Goal: Information Seeking & Learning: Find specific fact

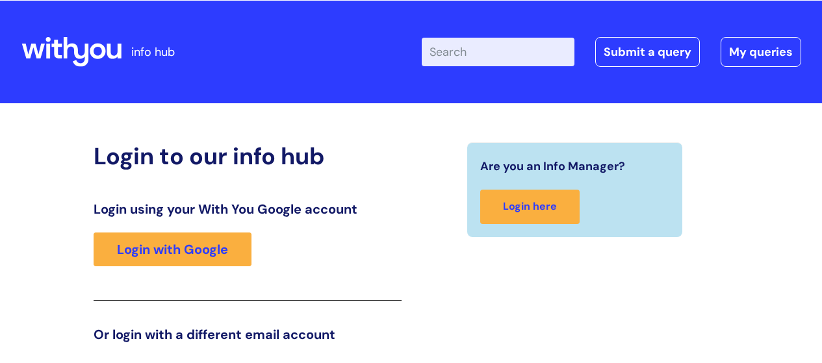
scroll to position [29, 0]
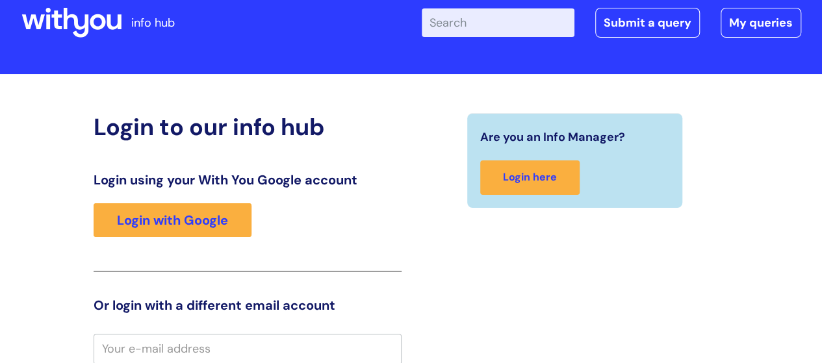
click at [497, 36] on input "Enter your search term here..." at bounding box center [498, 22] width 153 height 29
type input "internal vacancies"
click button "Search" at bounding box center [0, 0] width 0 height 0
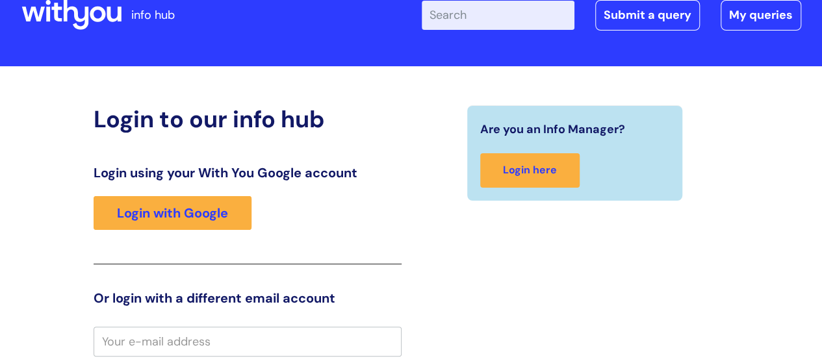
scroll to position [32, 0]
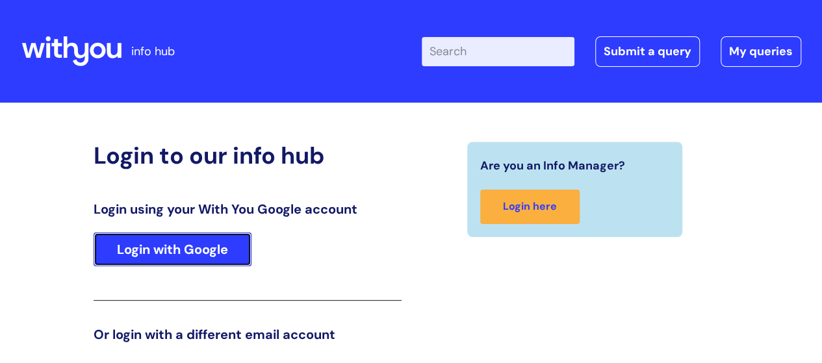
click at [224, 239] on link "Login with Google" at bounding box center [173, 250] width 158 height 34
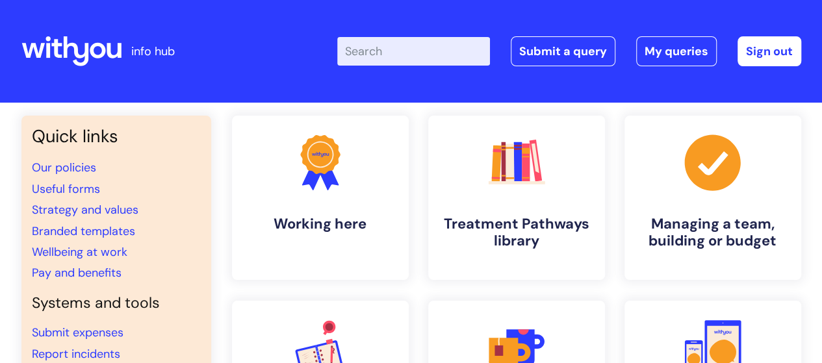
click at [399, 47] on input "Enter your search term here..." at bounding box center [413, 51] width 153 height 29
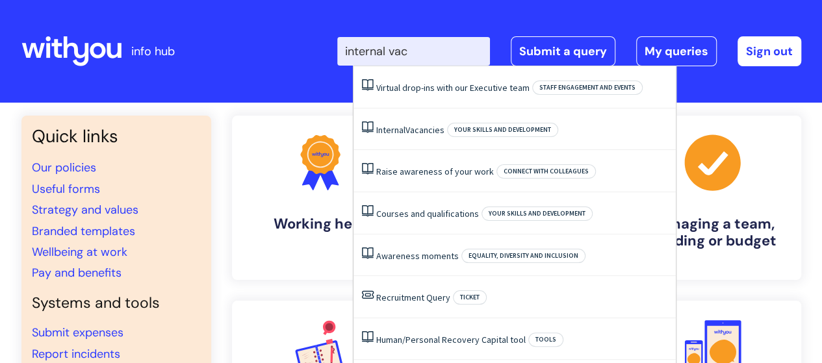
type input "internal vaca"
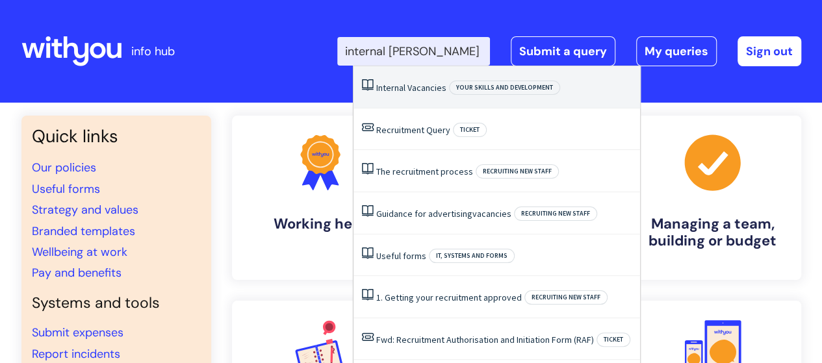
click at [413, 85] on span "Vacancies" at bounding box center [426, 88] width 39 height 12
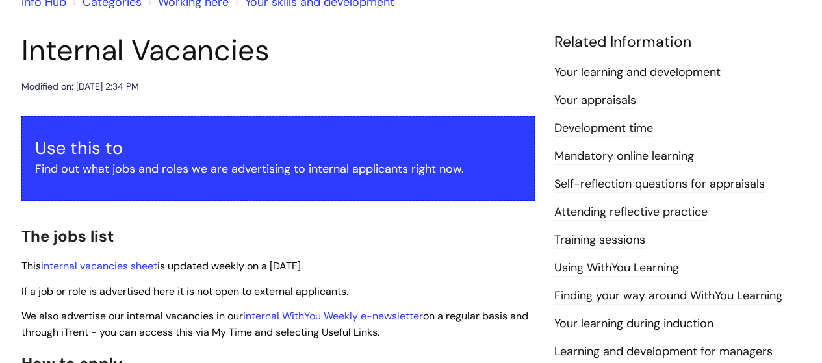
scroll to position [130, 0]
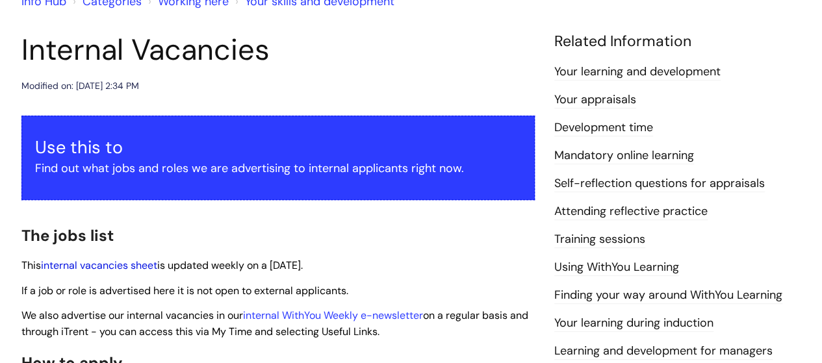
click at [99, 260] on link "internal vacancies sheet" at bounding box center [99, 266] width 116 height 14
